Goal: Find specific page/section: Find specific page/section

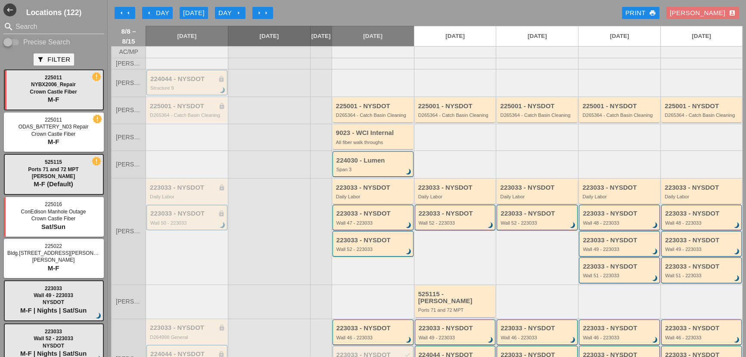
scroll to position [84, 0]
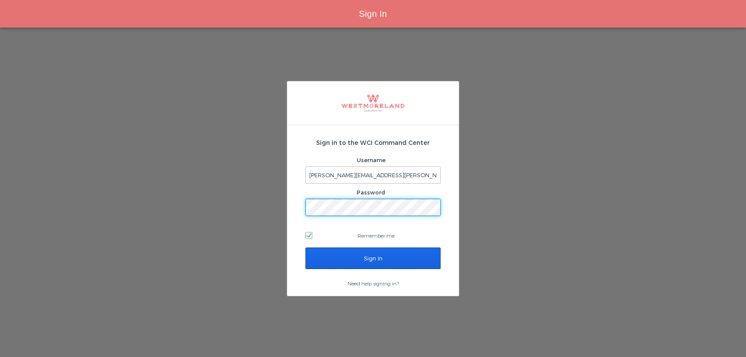
click at [383, 253] on input "Sign In" at bounding box center [372, 258] width 135 height 22
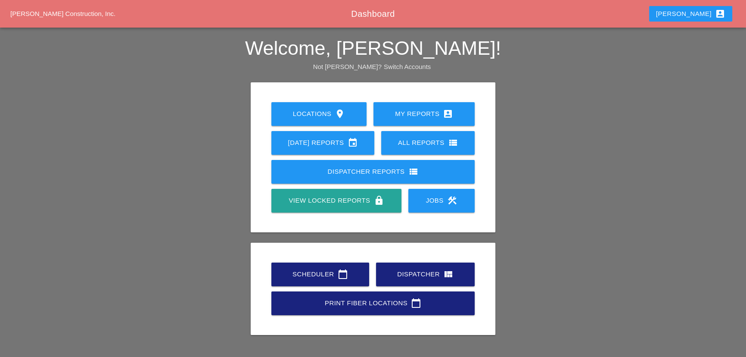
click at [357, 274] on link "Scheduler calendar_today" at bounding box center [320, 274] width 98 height 24
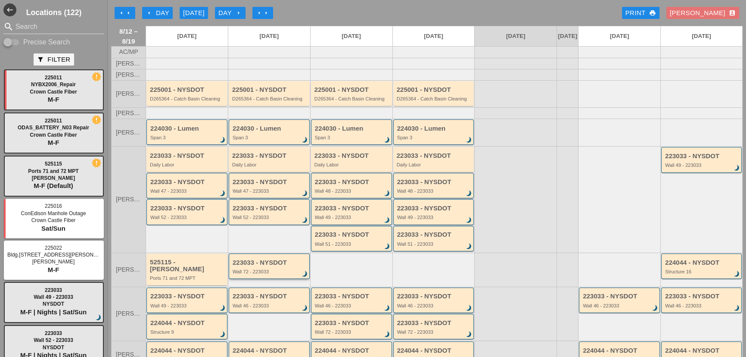
click at [263, 274] on div "Wall 72 - 223033" at bounding box center [270, 271] width 75 height 5
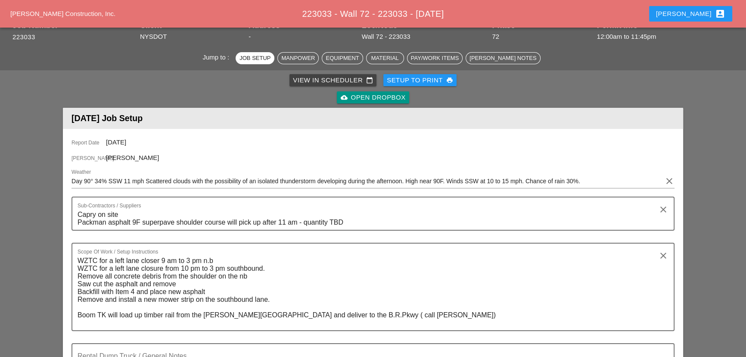
scroll to position [78, 0]
